Goal: Use online tool/utility: Utilize a website feature to perform a specific function

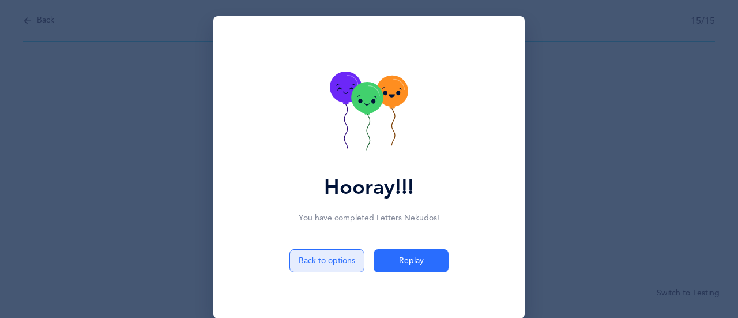
click at [331, 260] on button "Back to options" at bounding box center [327, 260] width 75 height 23
select select "1"
select select "single"
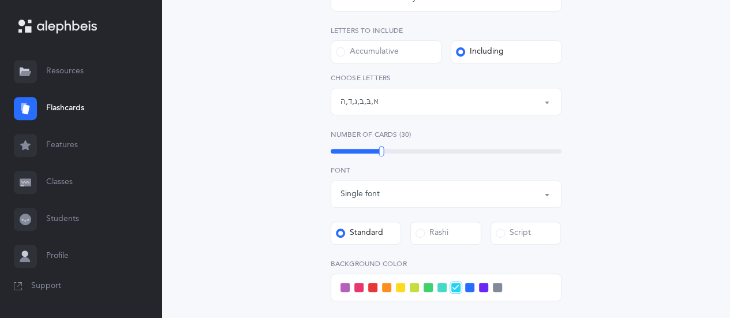
scroll to position [223, 0]
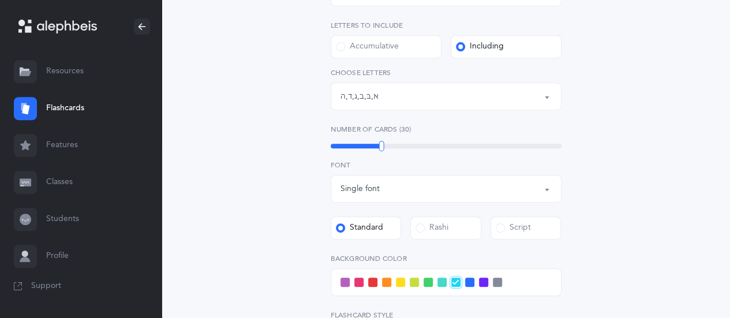
click at [546, 94] on button "Letters: א , בּ , ב , ג , ד , ה" at bounding box center [445, 96] width 231 height 28
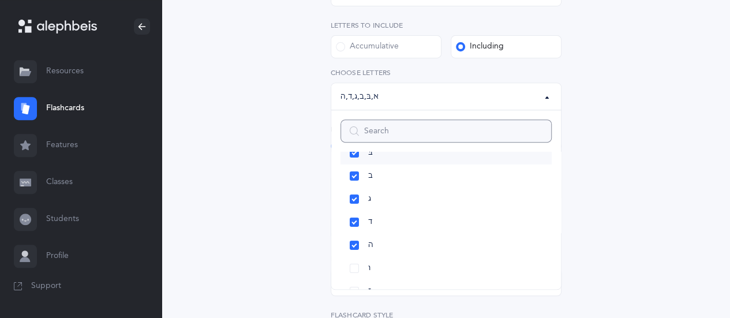
scroll to position [67, 0]
click at [355, 266] on link "ו" at bounding box center [445, 266] width 211 height 23
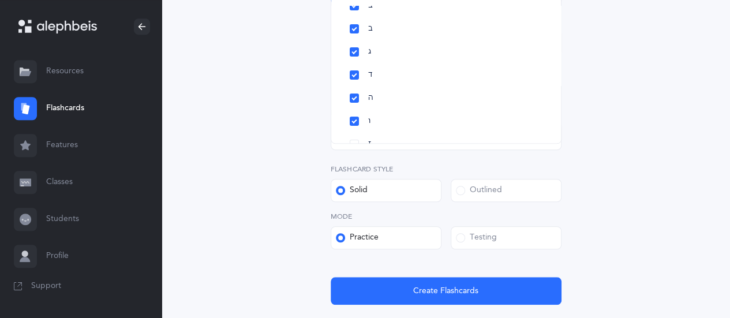
scroll to position [382, 0]
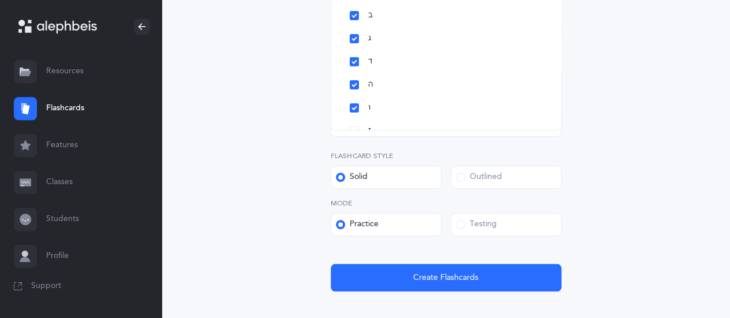
click at [724, 169] on div "Letters and Nekudos Choose your Flashcards options Level 1 - Letters only Level…" at bounding box center [445, 23] width 568 height 719
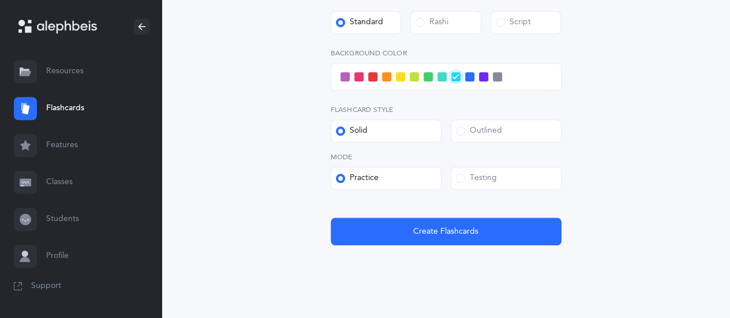
scroll to position [429, 0]
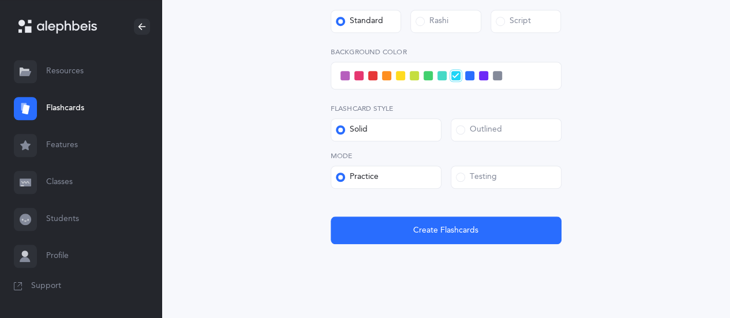
click at [344, 78] on span at bounding box center [344, 75] width 9 height 9
click at [0, 0] on input "checkbox" at bounding box center [0, 0] width 0 height 0
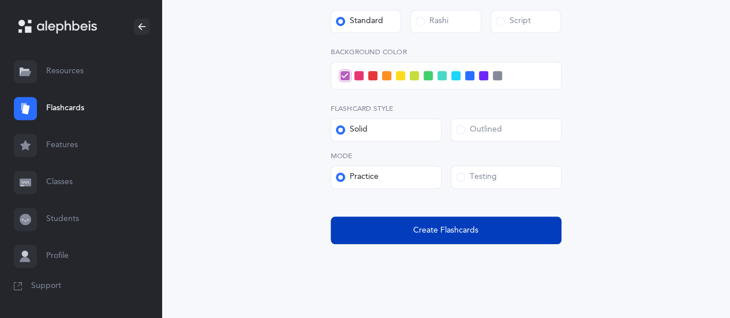
click at [445, 235] on span "Create Flashcards" at bounding box center [445, 230] width 65 height 12
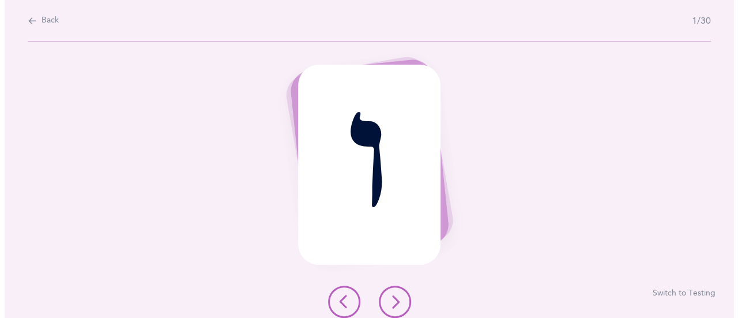
scroll to position [0, 0]
click at [402, 288] on button at bounding box center [394, 301] width 32 height 32
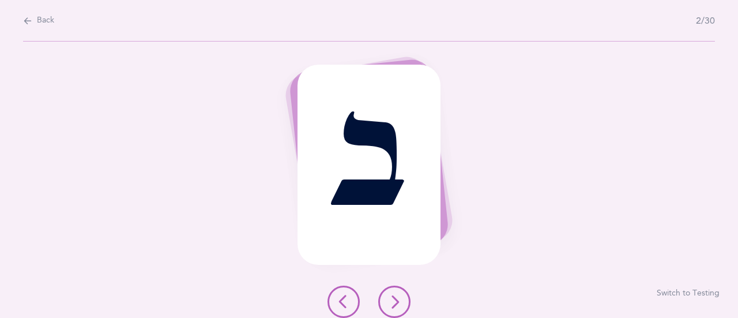
click at [391, 295] on icon at bounding box center [395, 302] width 14 height 14
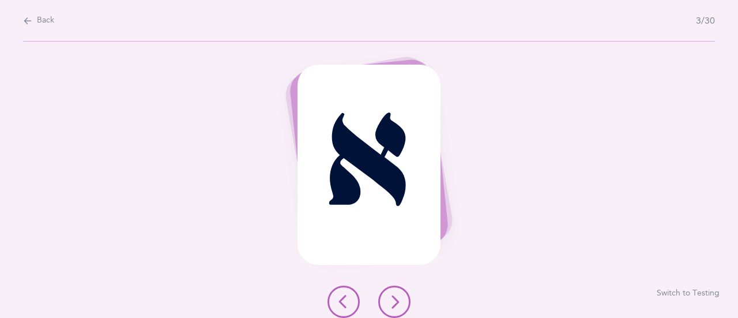
click at [391, 296] on icon at bounding box center [395, 302] width 14 height 14
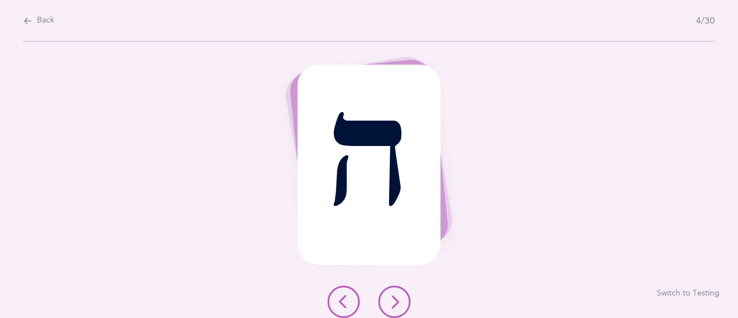
click at [391, 296] on icon at bounding box center [395, 302] width 14 height 14
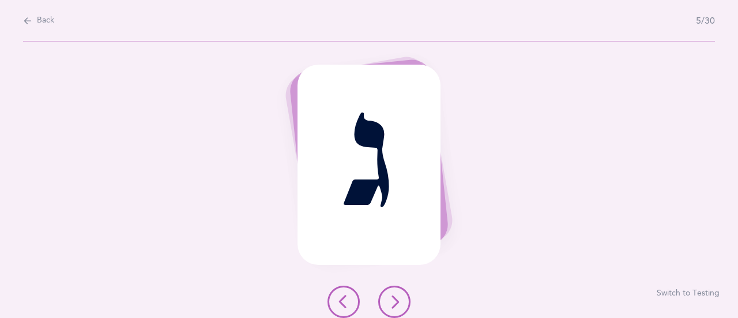
click at [391, 296] on icon at bounding box center [395, 302] width 14 height 14
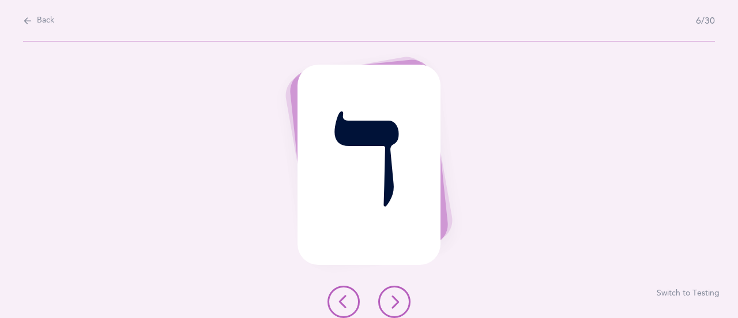
click at [391, 296] on icon at bounding box center [395, 302] width 14 height 14
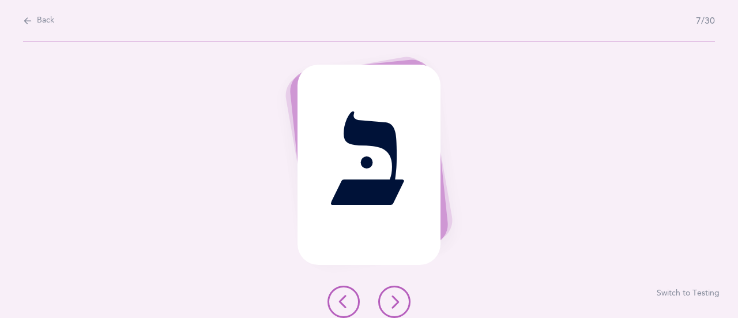
click at [391, 296] on icon at bounding box center [395, 302] width 14 height 14
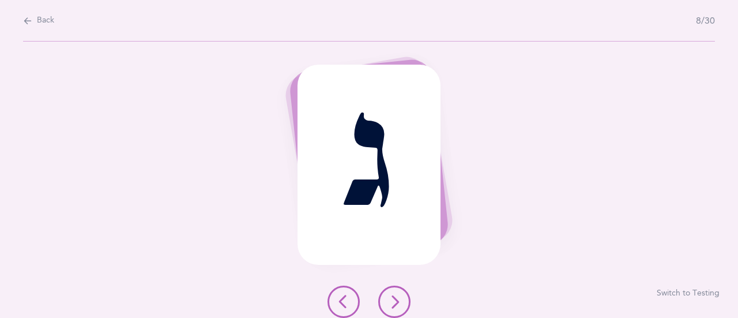
click at [391, 296] on icon at bounding box center [395, 302] width 14 height 14
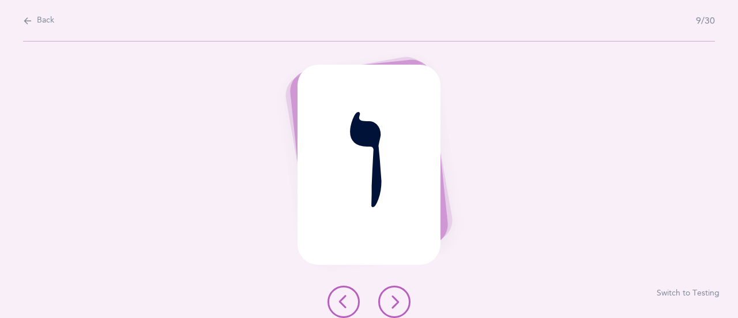
click at [391, 296] on icon at bounding box center [395, 302] width 14 height 14
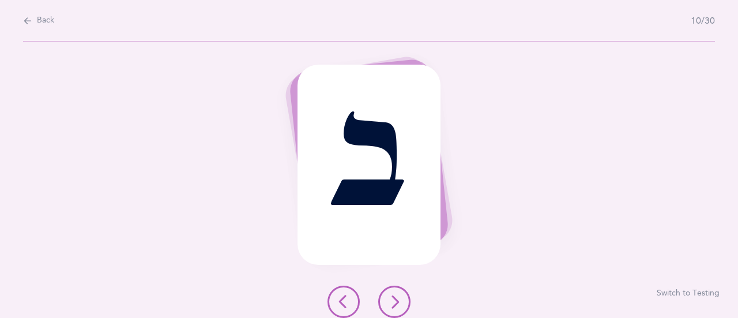
click at [391, 296] on icon at bounding box center [395, 302] width 14 height 14
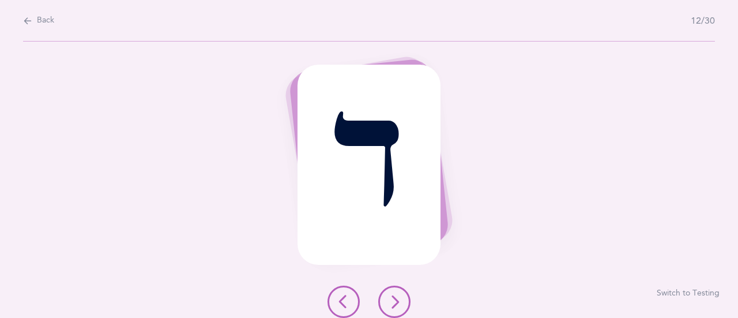
click at [391, 296] on icon at bounding box center [395, 302] width 14 height 14
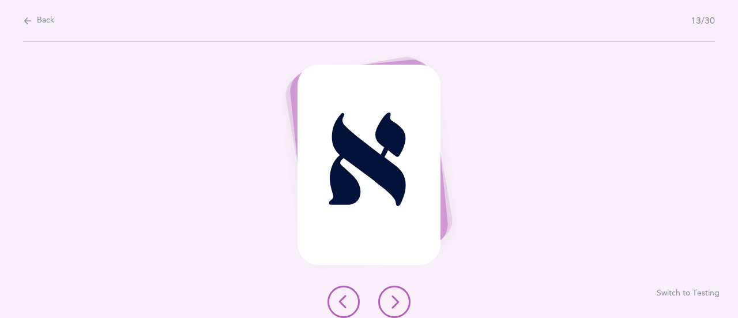
click at [391, 296] on icon at bounding box center [395, 302] width 14 height 14
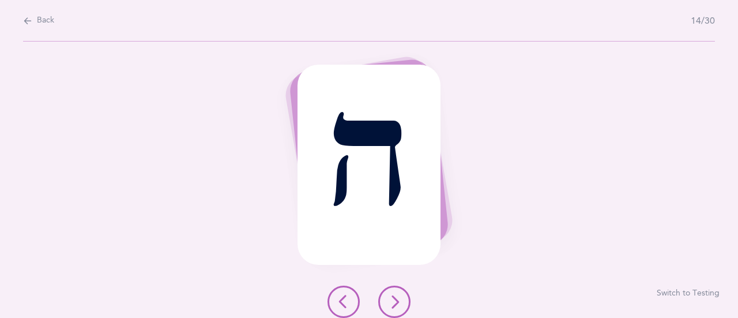
click at [391, 296] on icon at bounding box center [395, 302] width 14 height 14
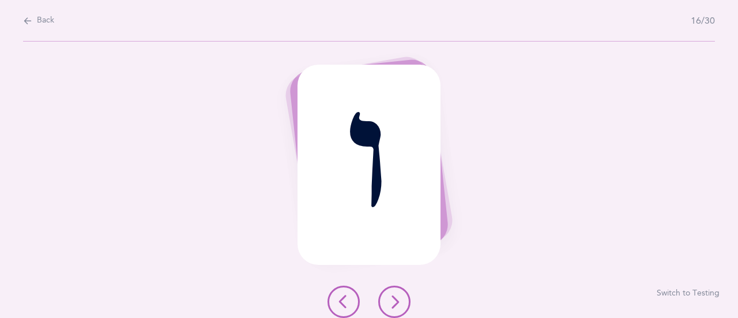
click at [391, 296] on icon at bounding box center [395, 302] width 14 height 14
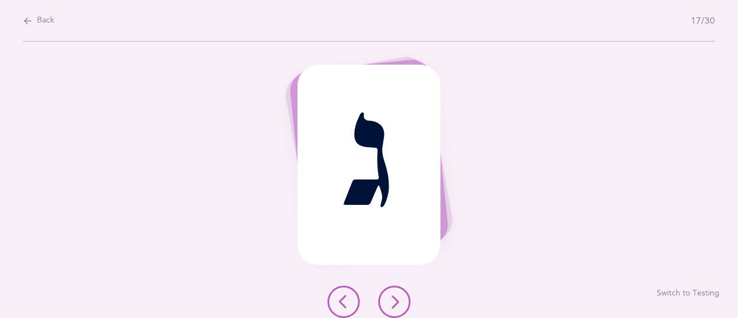
click at [391, 296] on icon at bounding box center [395, 302] width 14 height 14
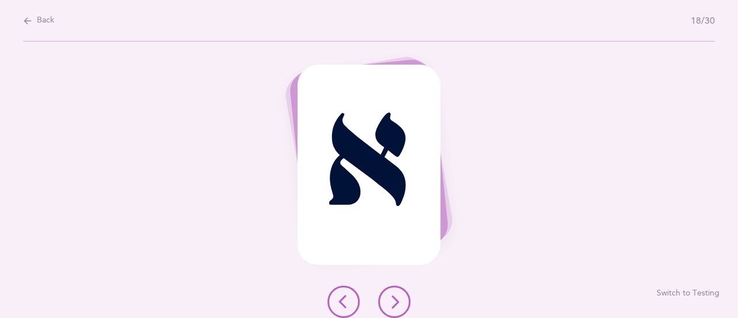
click at [391, 296] on icon at bounding box center [395, 302] width 14 height 14
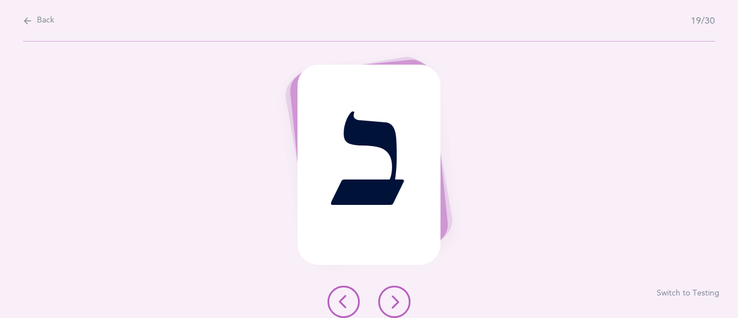
click at [391, 296] on icon at bounding box center [395, 302] width 14 height 14
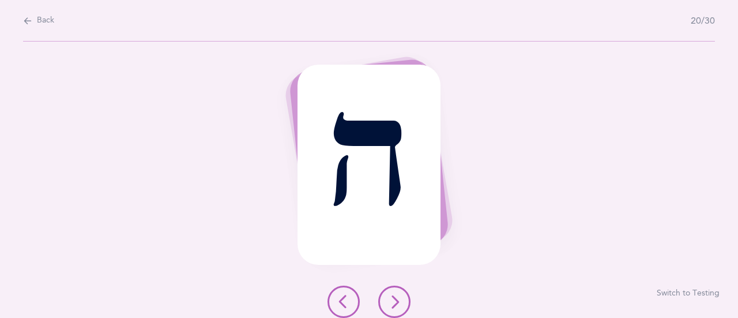
click at [391, 296] on icon at bounding box center [395, 302] width 14 height 14
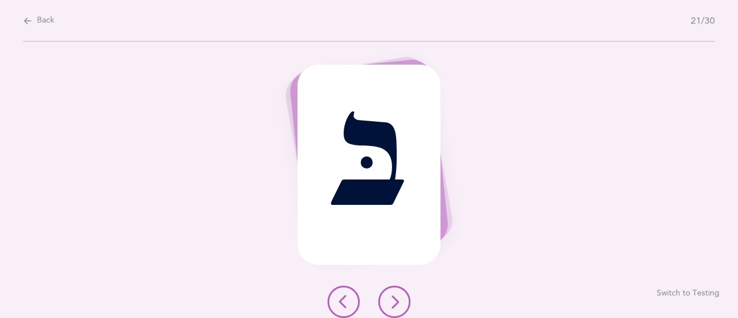
click at [391, 296] on icon at bounding box center [395, 302] width 14 height 14
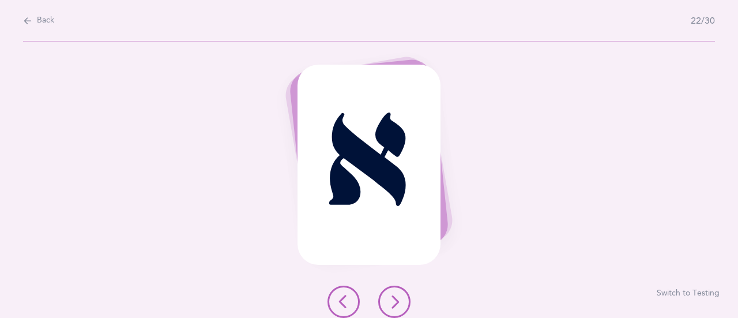
click at [391, 296] on icon at bounding box center [395, 302] width 14 height 14
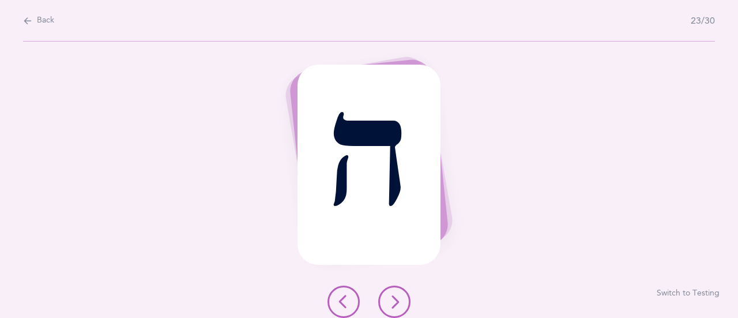
click at [391, 296] on icon at bounding box center [395, 302] width 14 height 14
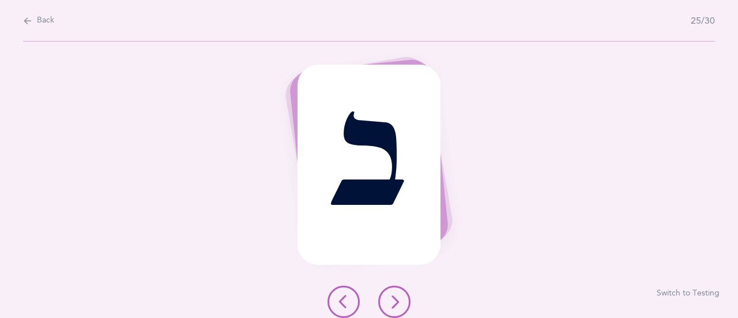
click at [391, 296] on icon at bounding box center [395, 302] width 14 height 14
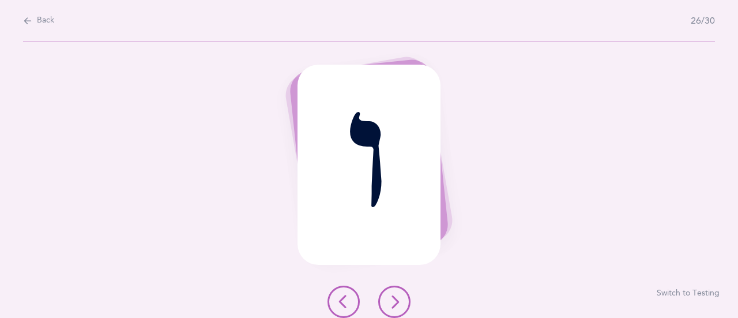
click at [393, 298] on icon at bounding box center [395, 302] width 14 height 14
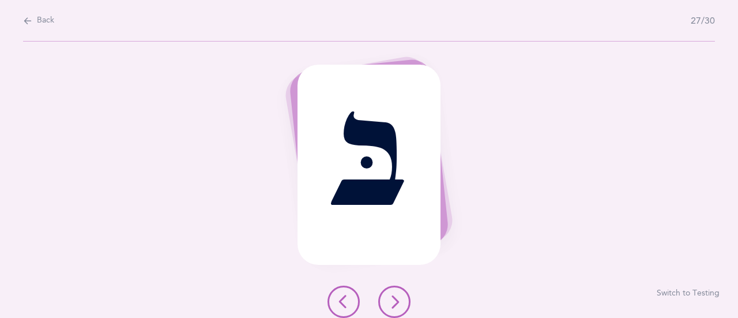
click at [393, 298] on icon at bounding box center [395, 302] width 14 height 14
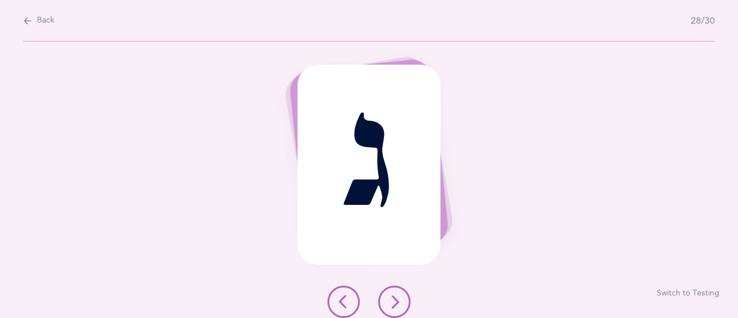
click at [393, 298] on icon at bounding box center [395, 302] width 14 height 14
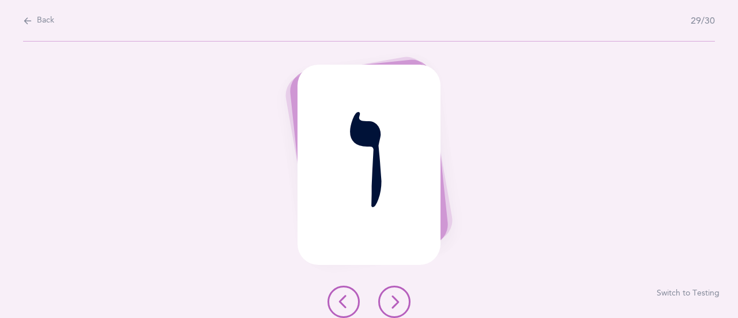
click at [393, 298] on icon at bounding box center [395, 302] width 14 height 14
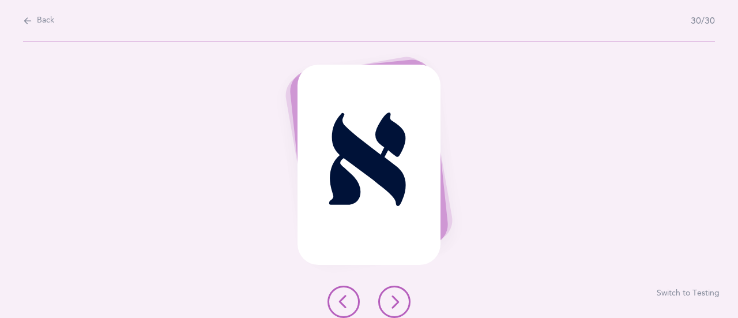
click at [393, 298] on icon at bounding box center [395, 302] width 14 height 14
